Goal: Transaction & Acquisition: Purchase product/service

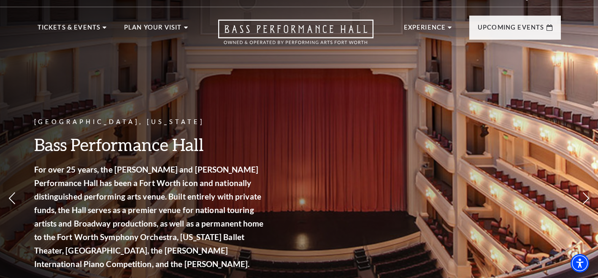
scroll to position [20, 0]
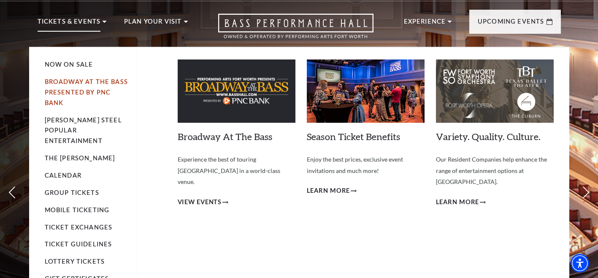
click at [63, 82] on link "Broadway At The Bass presented by PNC Bank" at bounding box center [86, 92] width 83 height 28
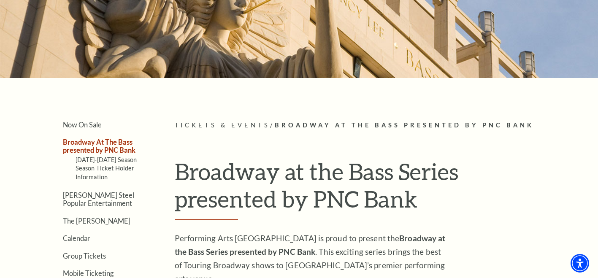
scroll to position [193, 0]
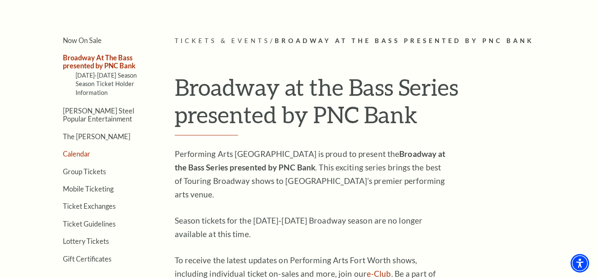
click at [78, 156] on link "Calendar" at bounding box center [76, 154] width 27 height 8
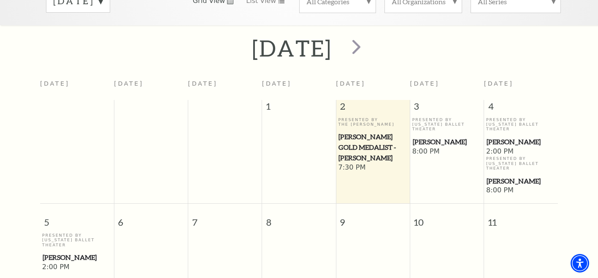
scroll to position [201, 0]
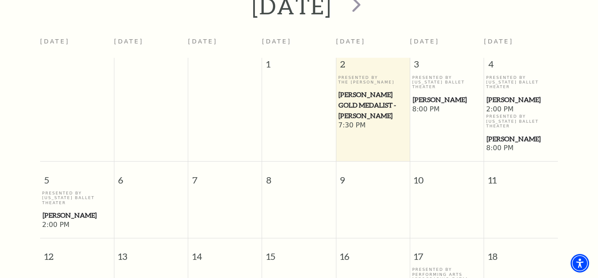
click at [433, 94] on span "[PERSON_NAME]" at bounding box center [447, 99] width 69 height 11
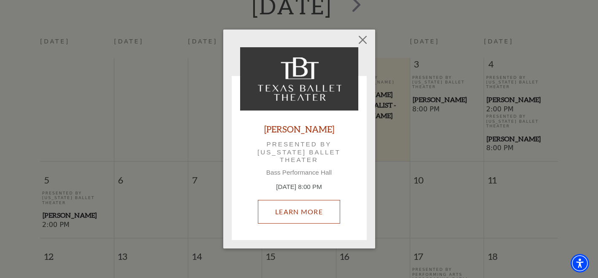
click at [301, 212] on link "Learn More" at bounding box center [299, 212] width 82 height 24
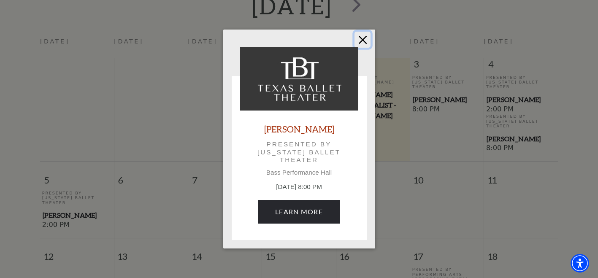
click at [364, 38] on button "Close" at bounding box center [362, 40] width 16 height 16
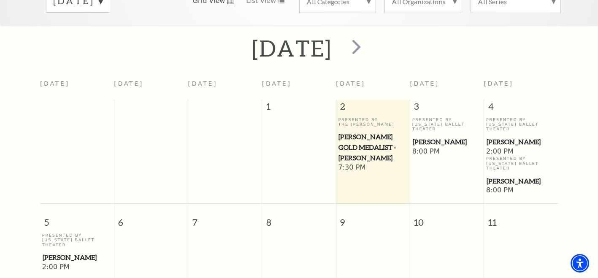
scroll to position [0, 0]
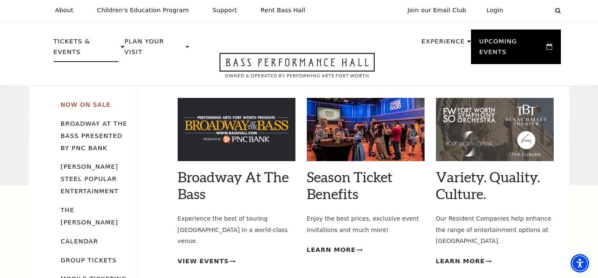
click at [77, 101] on link "Now On Sale" at bounding box center [86, 104] width 50 height 7
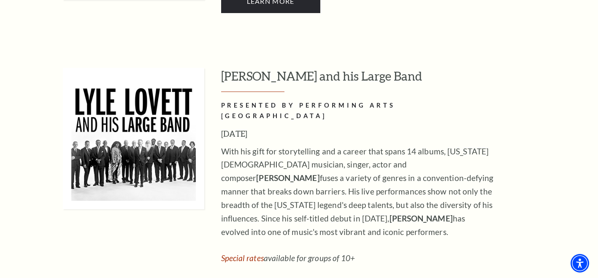
scroll to position [804, 0]
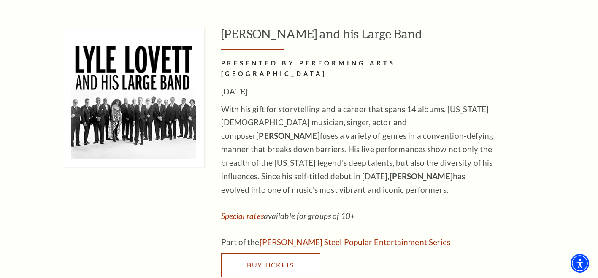
click at [264, 261] on span "Buy Tickets" at bounding box center [270, 265] width 47 height 8
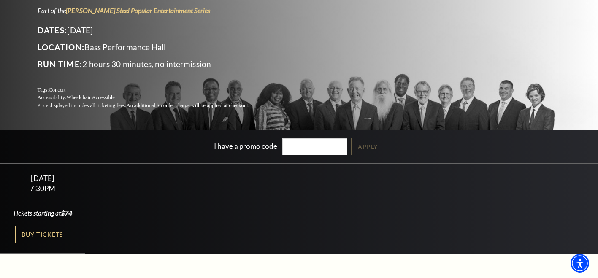
scroll to position [132, 0]
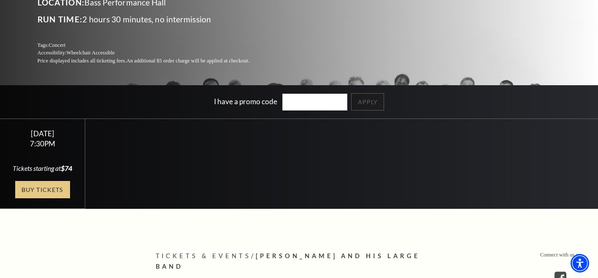
click at [51, 189] on link "Buy Tickets" at bounding box center [42, 189] width 55 height 17
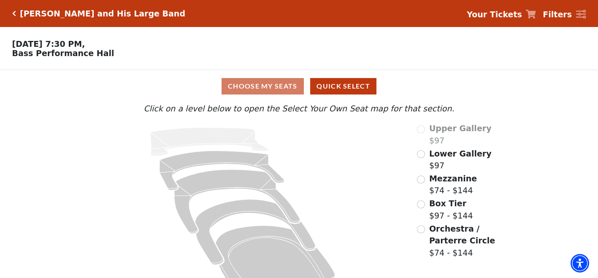
scroll to position [28, 0]
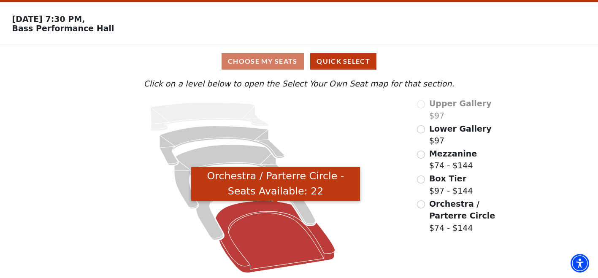
click at [282, 244] on icon "Orchestra / Parterre Circle - Seats Available: 22" at bounding box center [275, 237] width 119 height 72
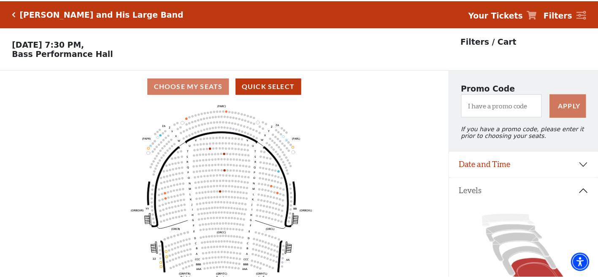
scroll to position [39, 0]
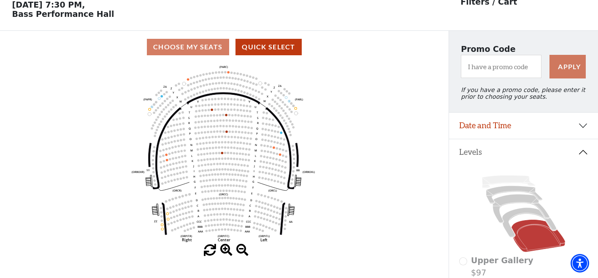
click at [227, 253] on span at bounding box center [226, 250] width 12 height 12
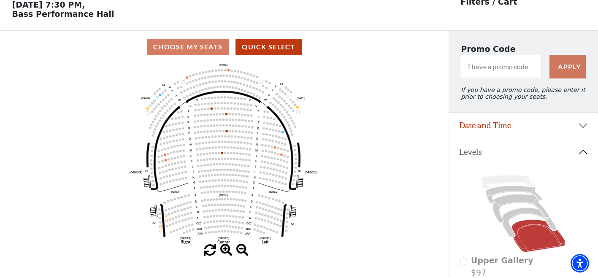
click at [227, 253] on span at bounding box center [226, 250] width 12 height 12
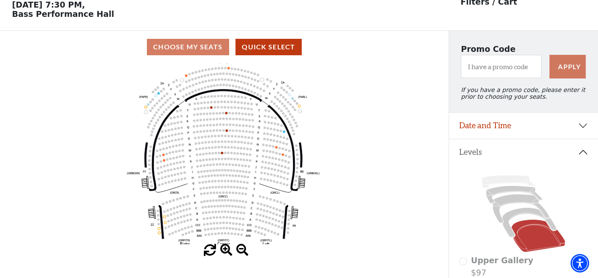
click at [227, 253] on span at bounding box center [226, 250] width 12 height 12
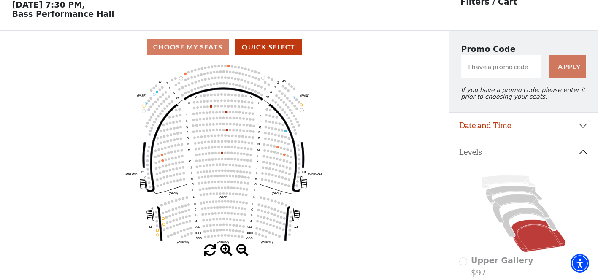
click at [227, 253] on span at bounding box center [226, 250] width 12 height 12
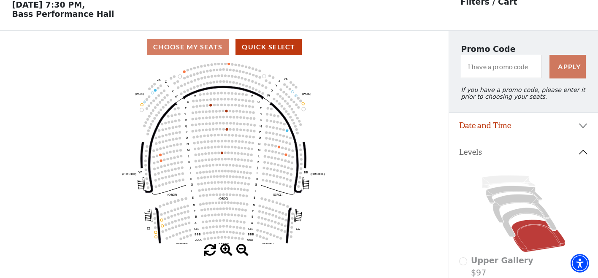
click at [227, 253] on span at bounding box center [226, 250] width 12 height 12
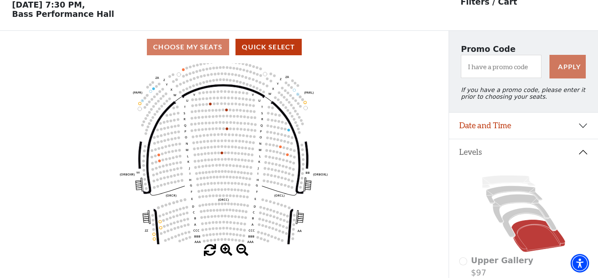
click at [227, 253] on span at bounding box center [226, 250] width 12 height 12
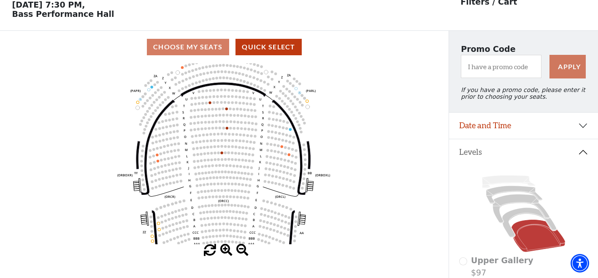
click at [227, 253] on span at bounding box center [226, 250] width 12 height 12
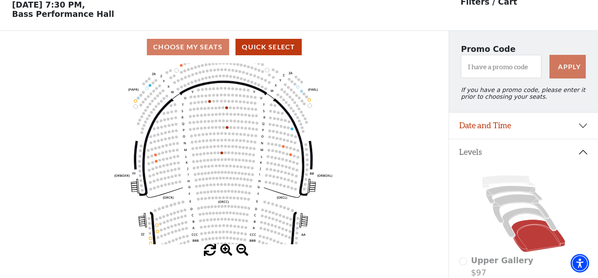
click at [227, 253] on span at bounding box center [226, 250] width 12 height 12
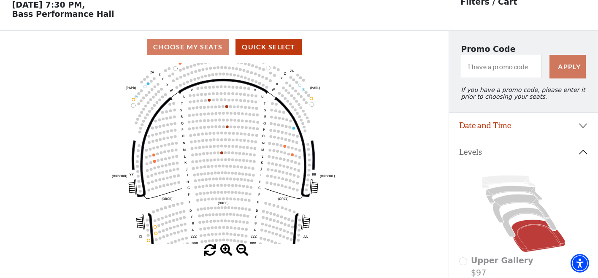
click at [227, 253] on span at bounding box center [226, 250] width 12 height 12
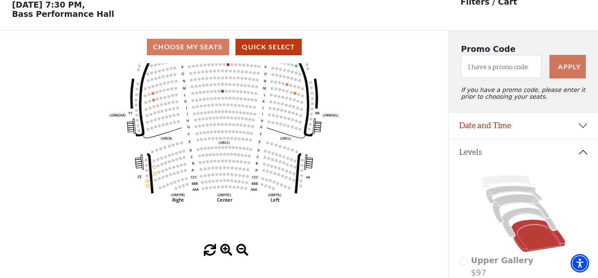
drag, startPoint x: 272, startPoint y: 182, endPoint x: 273, endPoint y: 120, distance: 61.6
click at [273, 120] on icon "Left (ORPITL) Right (ORPITR) Center (ORPITC) ZZ AA YY BB ZA ZA (ORCL) (ORCR) (O…" at bounding box center [223, 153] width 403 height 181
click at [516, 217] on icon at bounding box center [529, 223] width 54 height 30
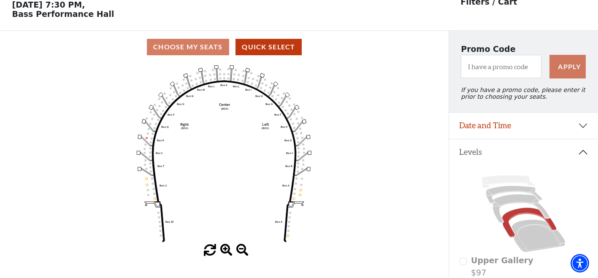
click at [464, 217] on icon at bounding box center [523, 213] width 129 height 81
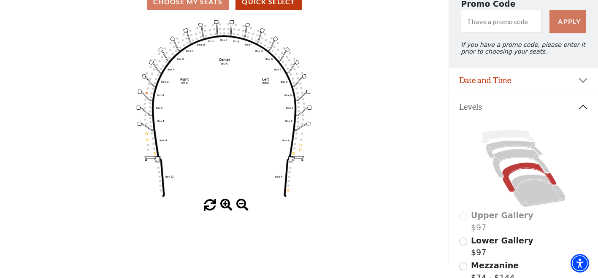
scroll to position [127, 0]
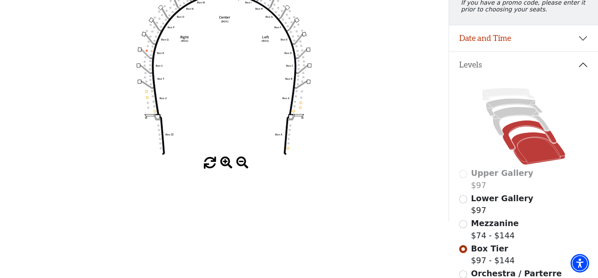
click at [523, 161] on icon at bounding box center [538, 148] width 54 height 32
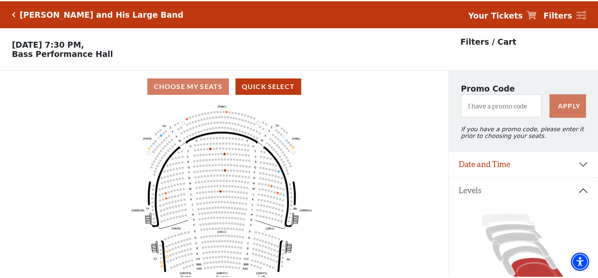
scroll to position [39, 0]
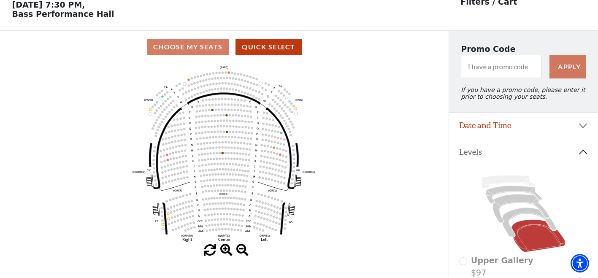
click at [20, 98] on div "Current Level Orchestra / Parterre Circle Click on a level below to open the Se…" at bounding box center [224, 159] width 448 height 193
